Goal: Task Accomplishment & Management: Manage account settings

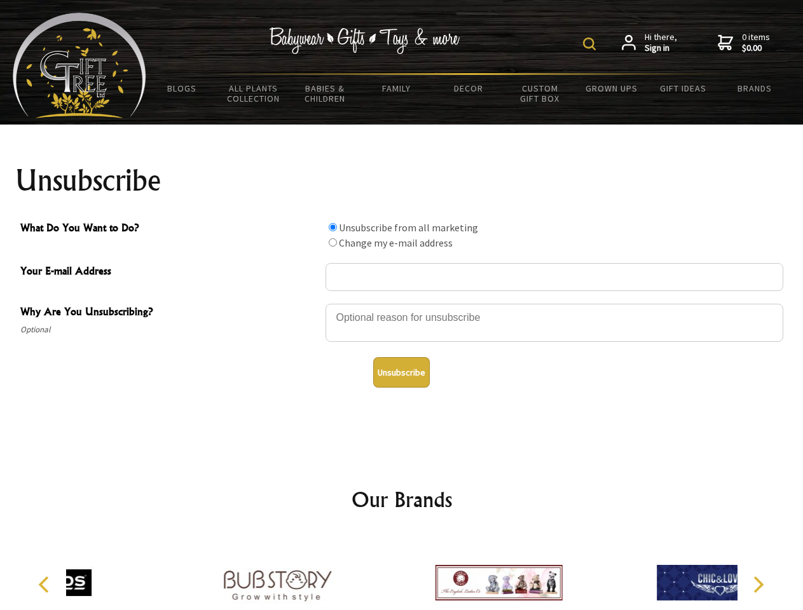
click at [591, 44] on img at bounding box center [589, 44] width 13 height 13
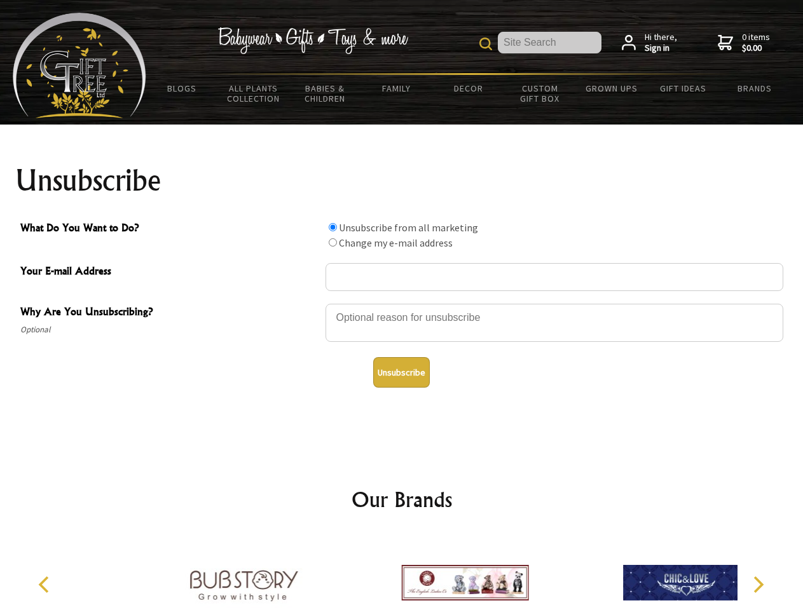
click at [402, 303] on div at bounding box center [554, 325] width 458 height 44
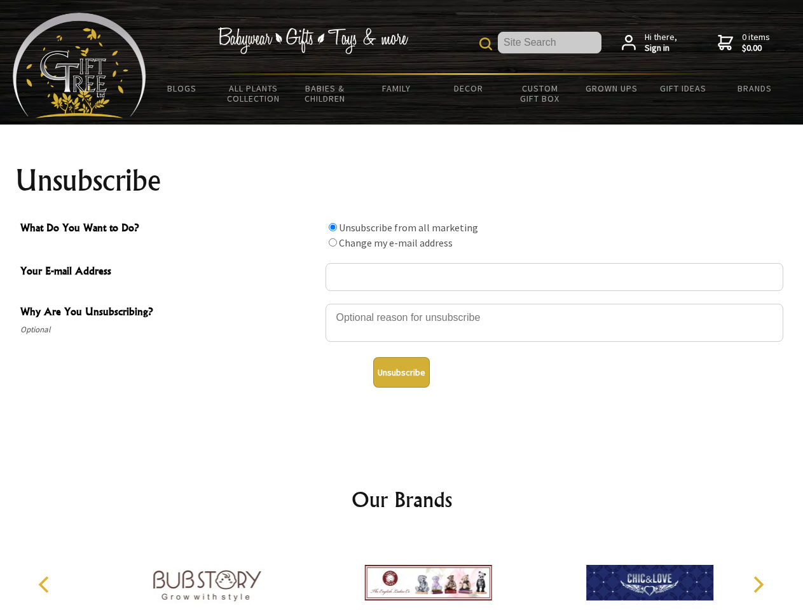
click at [332, 227] on input "What Do You Want to Do?" at bounding box center [333, 227] width 8 height 8
click at [332, 242] on input "What Do You Want to Do?" at bounding box center [333, 242] width 8 height 8
radio input "true"
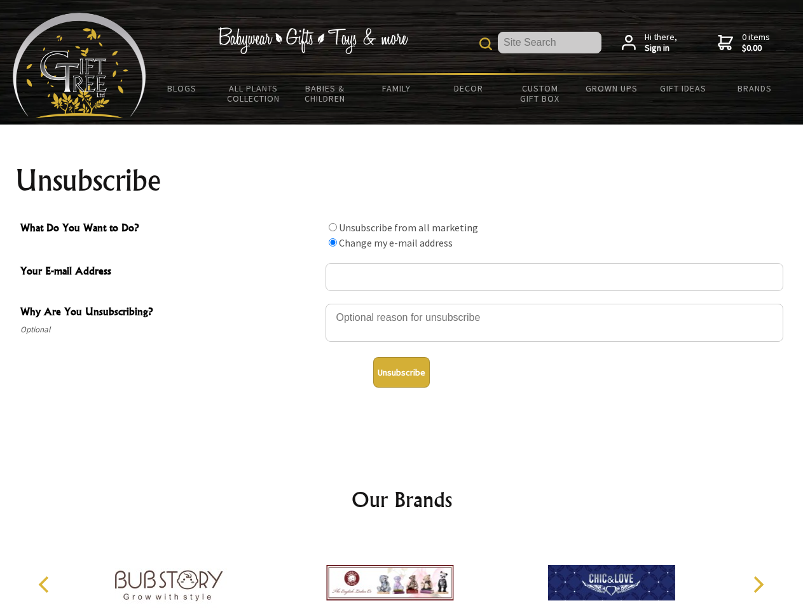
click at [401, 372] on button "Unsubscribe" at bounding box center [401, 372] width 57 height 31
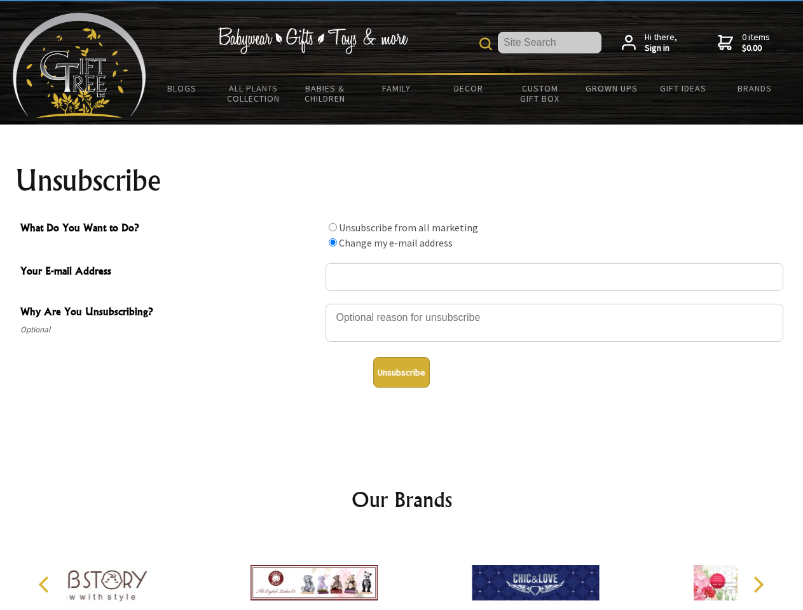
click at [402, 573] on div at bounding box center [313, 584] width 221 height 99
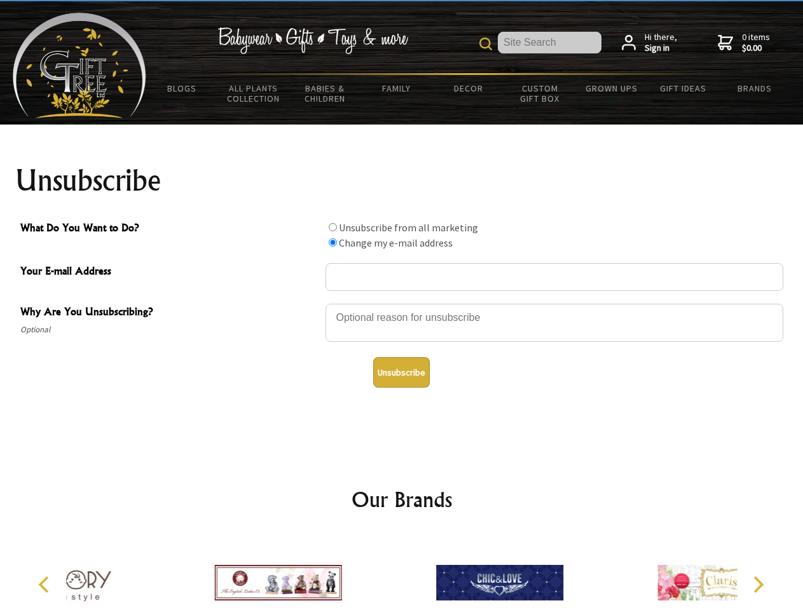
click at [46, 585] on icon "Previous" at bounding box center [45, 585] width 17 height 17
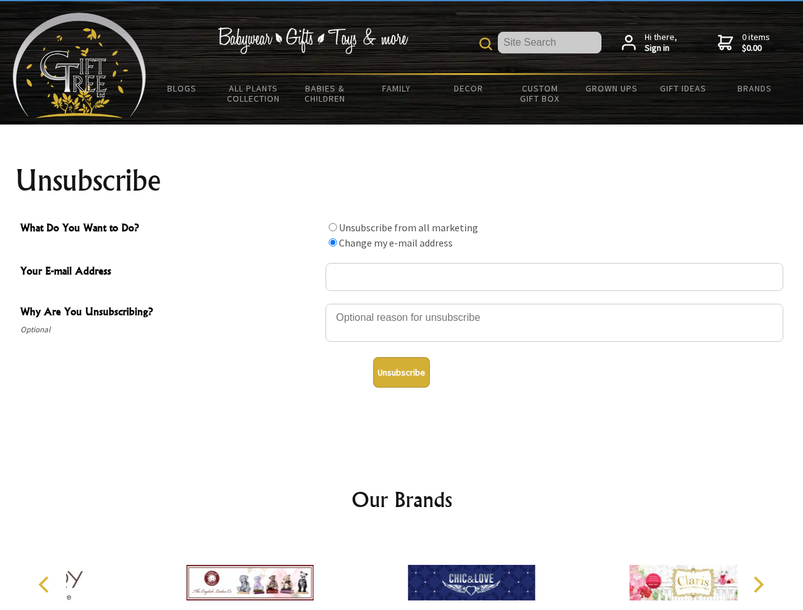
click at [758, 585] on icon "Next" at bounding box center [757, 585] width 17 height 17
